Goal: Find specific page/section: Find specific page/section

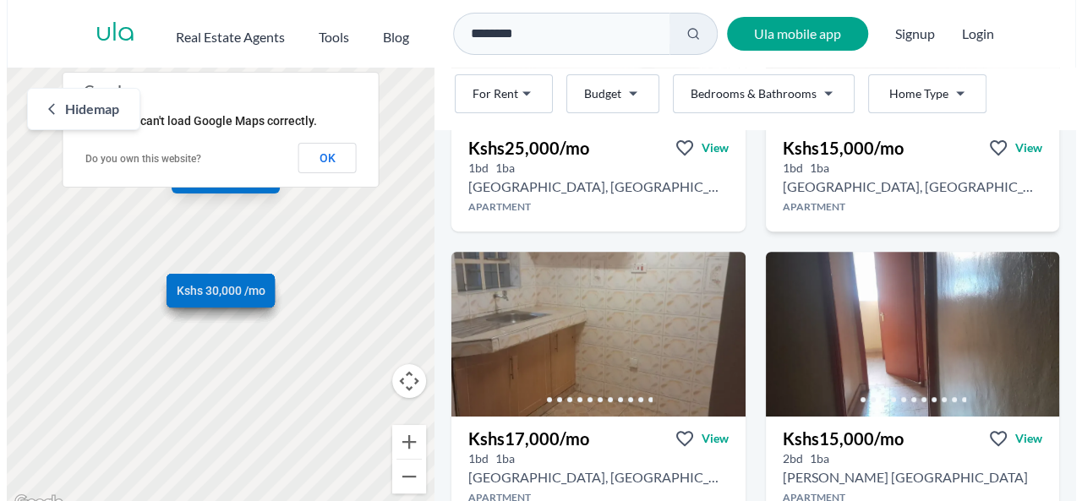
scroll to position [254, 0]
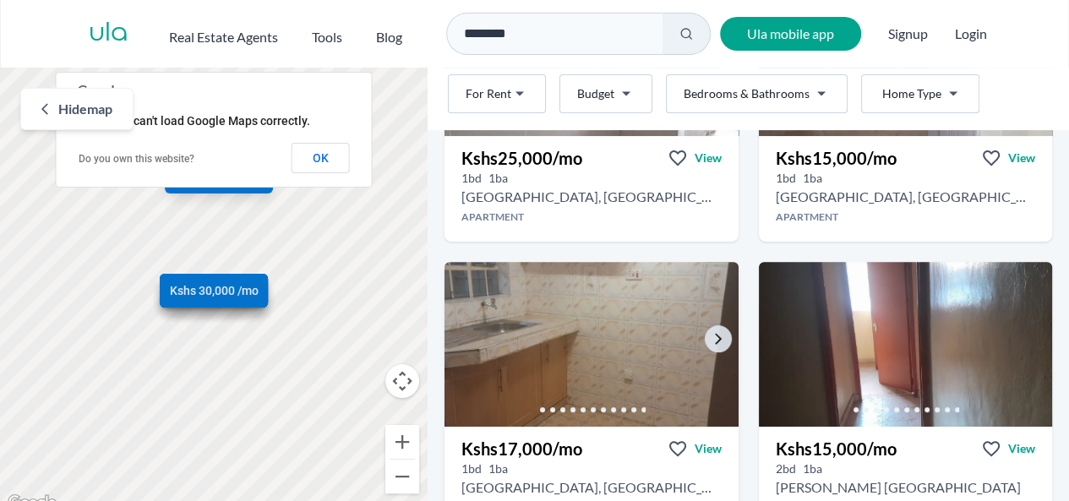
click at [673, 324] on img at bounding box center [591, 344] width 309 height 173
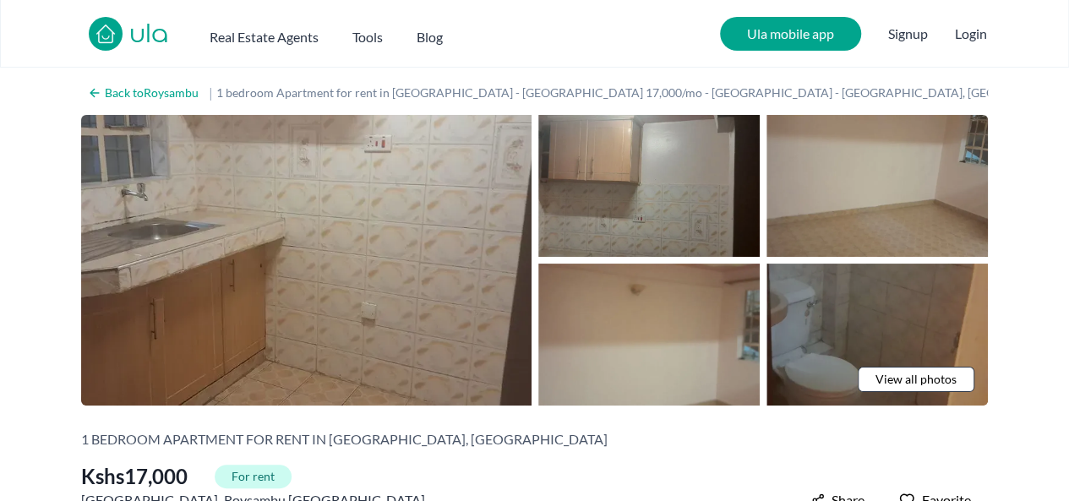
click at [883, 360] on img at bounding box center [877, 335] width 221 height 142
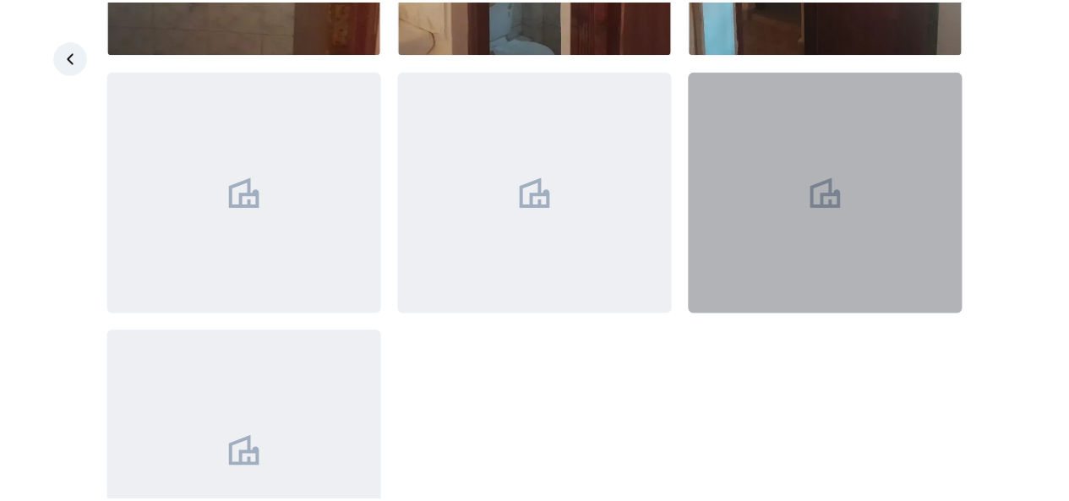
scroll to position [918, 0]
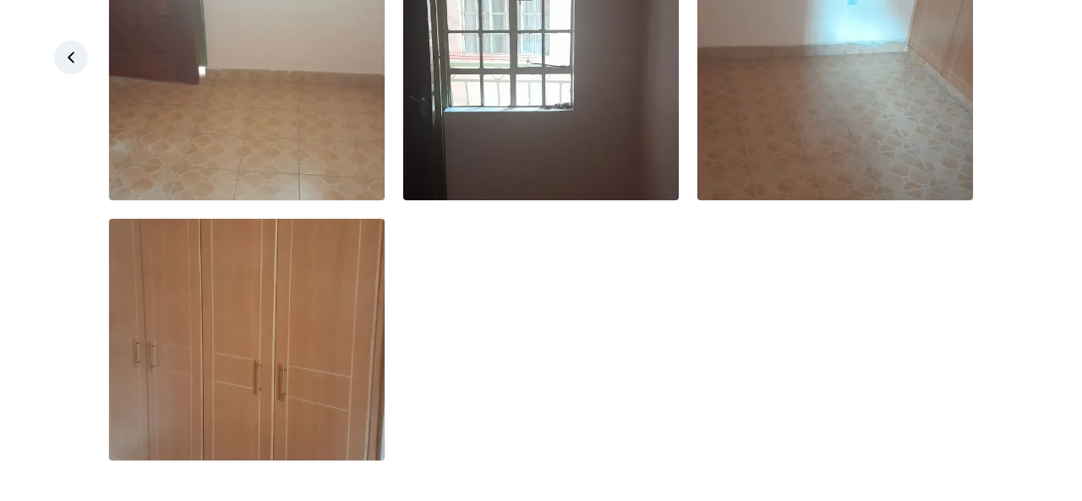
click at [74, 65] on icon at bounding box center [71, 57] width 17 height 17
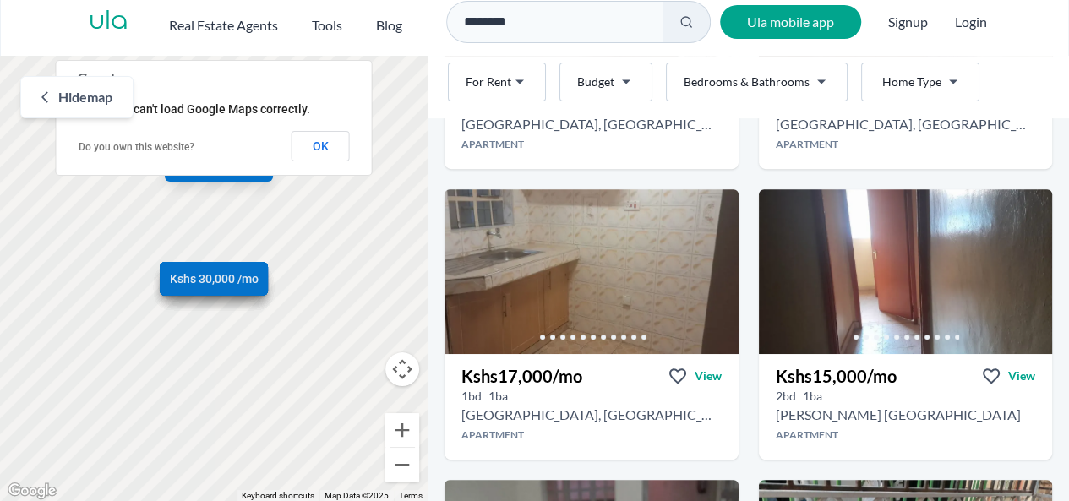
scroll to position [242, 0]
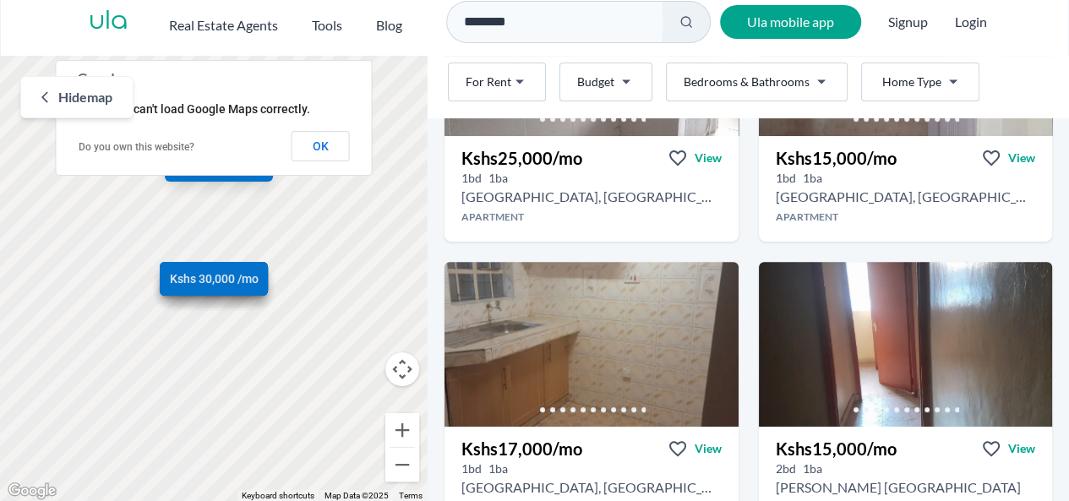
click at [551, 23] on input "********" at bounding box center [554, 22] width 216 height 42
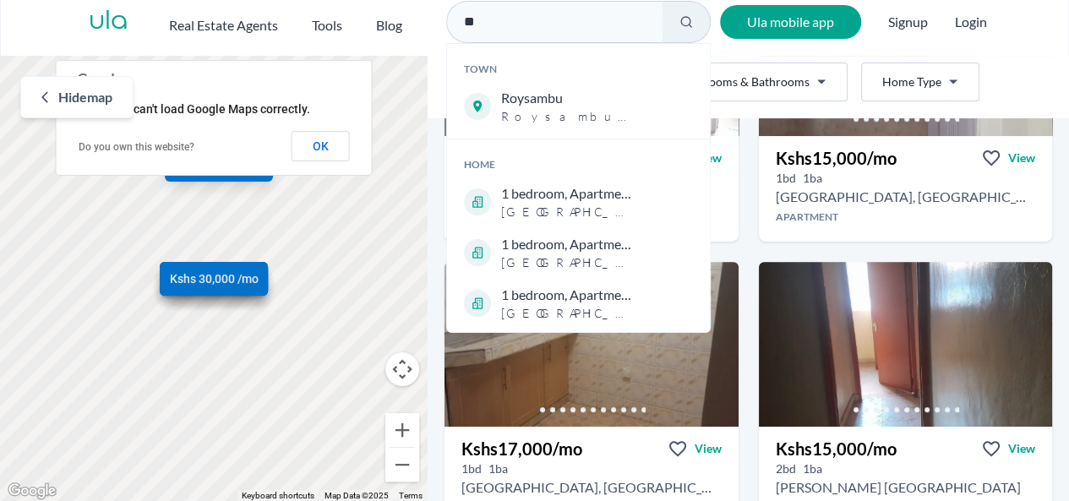
type input "*"
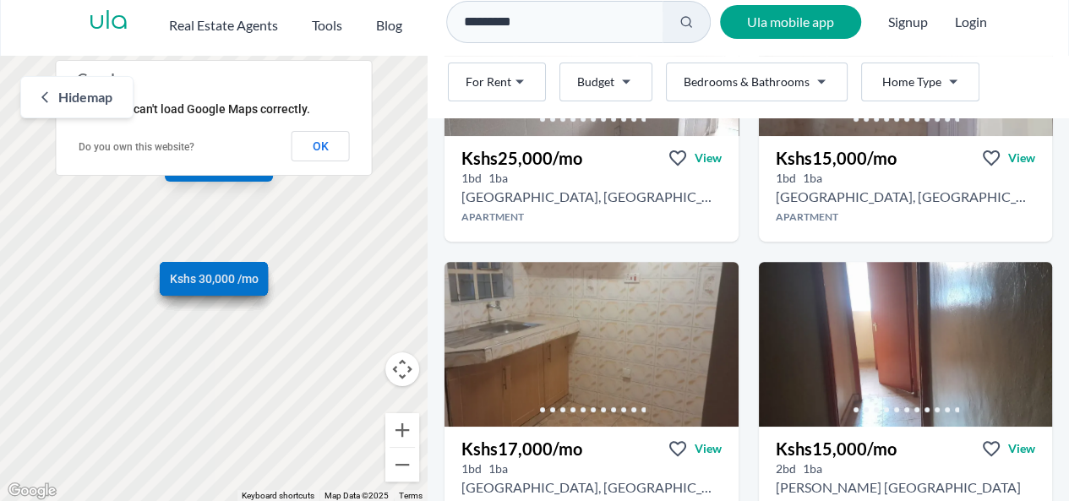
click at [696, 26] on button at bounding box center [687, 22] width 48 height 42
click at [686, 19] on icon at bounding box center [687, 22] width 14 height 14
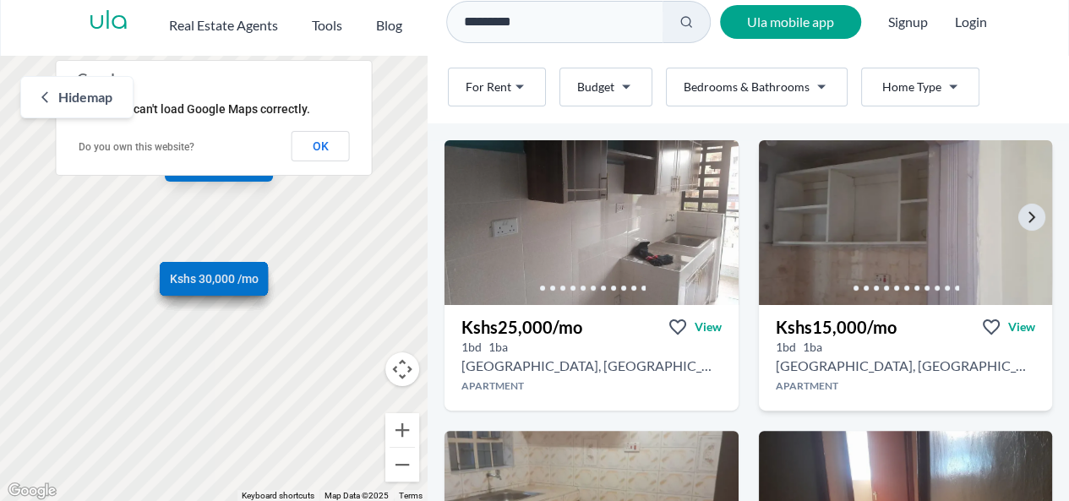
scroll to position [0, 0]
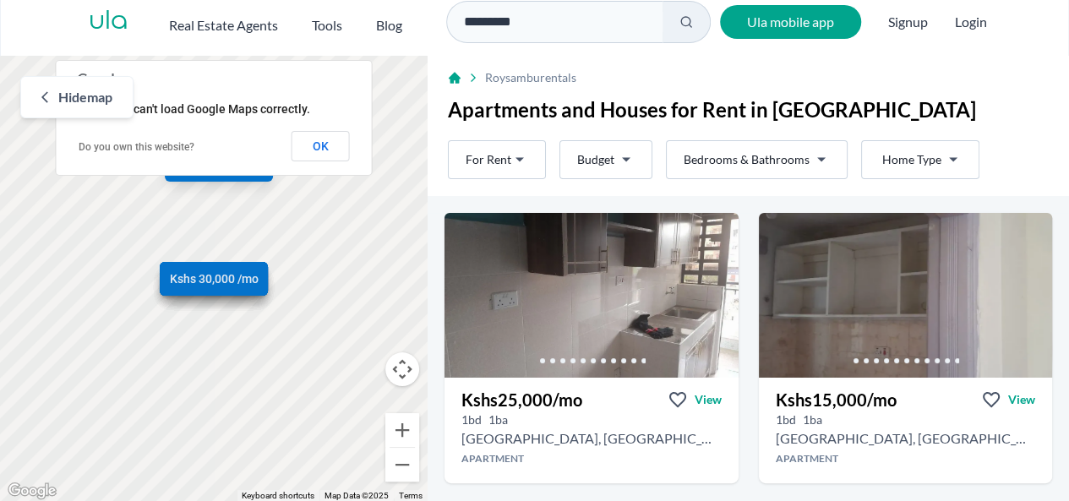
click at [691, 19] on icon at bounding box center [687, 22] width 14 height 14
click at [687, 19] on icon at bounding box center [687, 22] width 14 height 14
click at [585, 25] on input "*********" at bounding box center [554, 22] width 216 height 42
type input "*"
click at [688, 19] on icon at bounding box center [687, 22] width 14 height 14
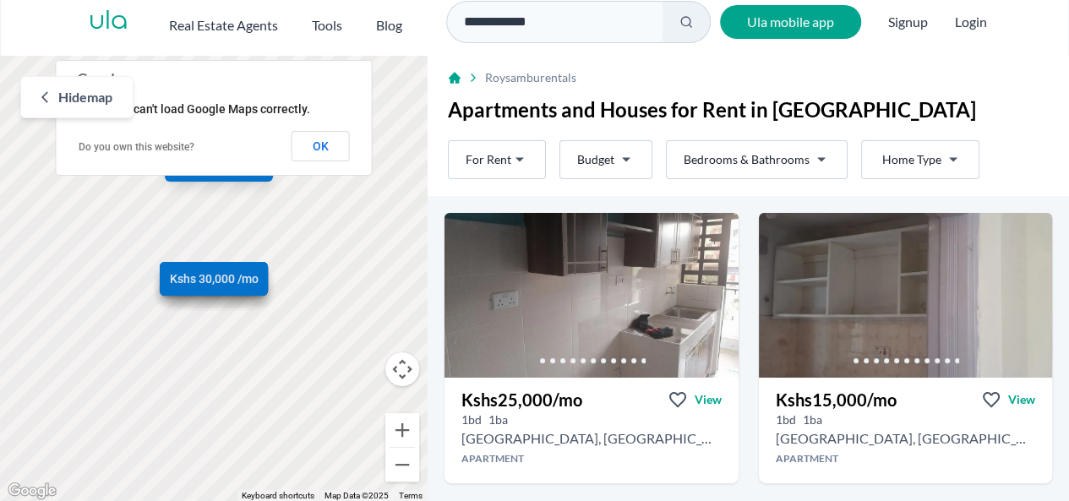
click at [688, 19] on icon at bounding box center [687, 22] width 14 height 14
click at [686, 17] on icon at bounding box center [687, 22] width 14 height 14
click at [538, 18] on input "**********" at bounding box center [554, 22] width 216 height 42
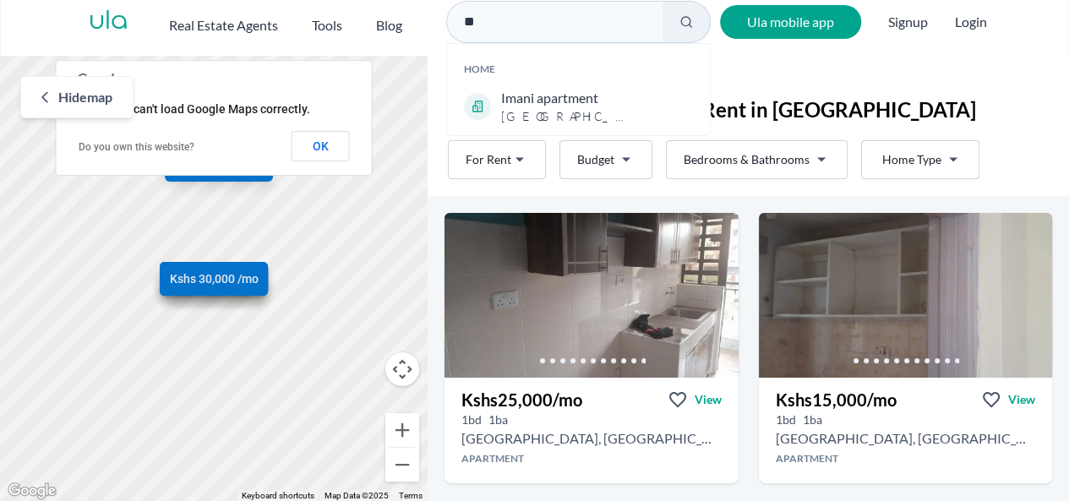
type input "*"
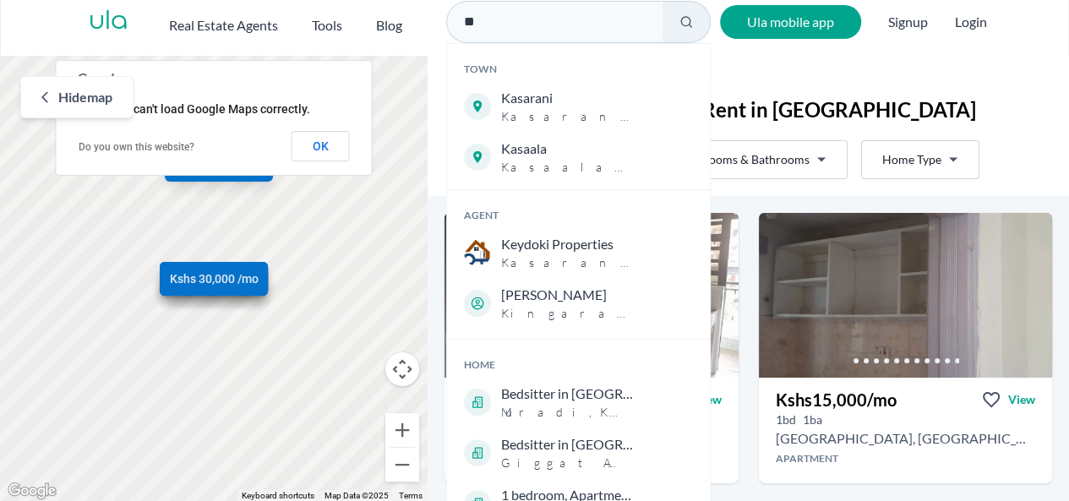
type input "*"
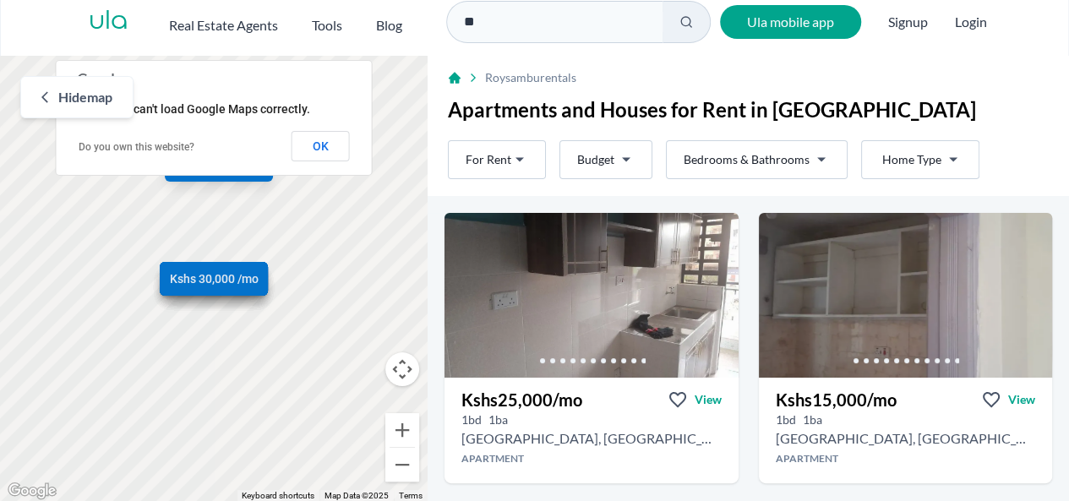
type input "*"
click at [685, 21] on icon at bounding box center [687, 22] width 14 height 14
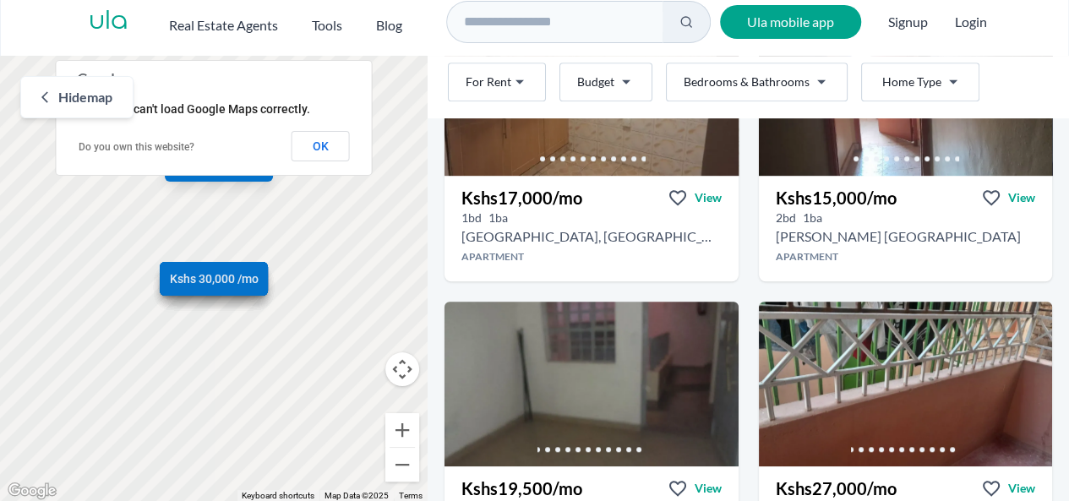
scroll to position [507, 0]
